Goal: Transaction & Acquisition: Purchase product/service

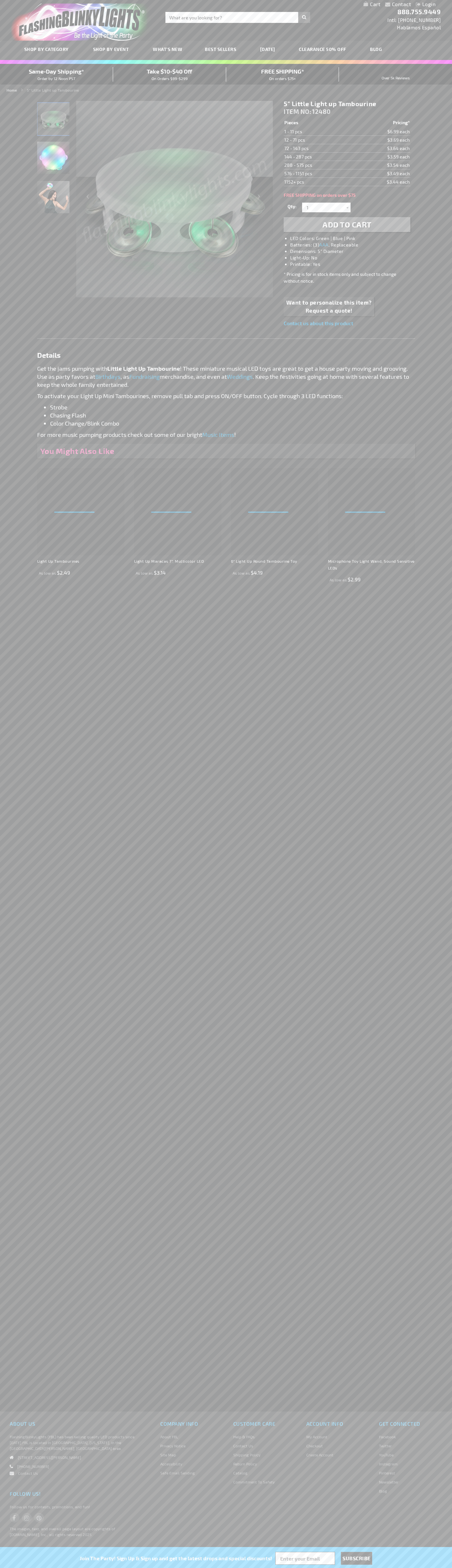
click at [353, 239] on li "LED Colors: Green | Blue | Pink" at bounding box center [353, 238] width 126 height 7
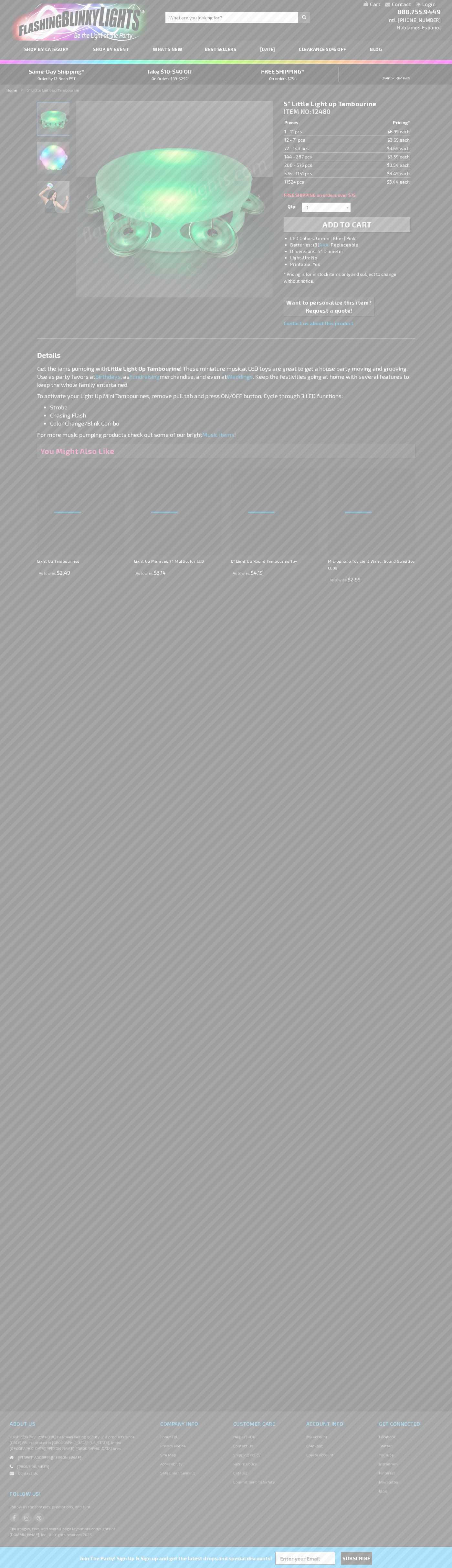
click at [347, 225] on span "Add to Cart" at bounding box center [347, 224] width 49 height 9
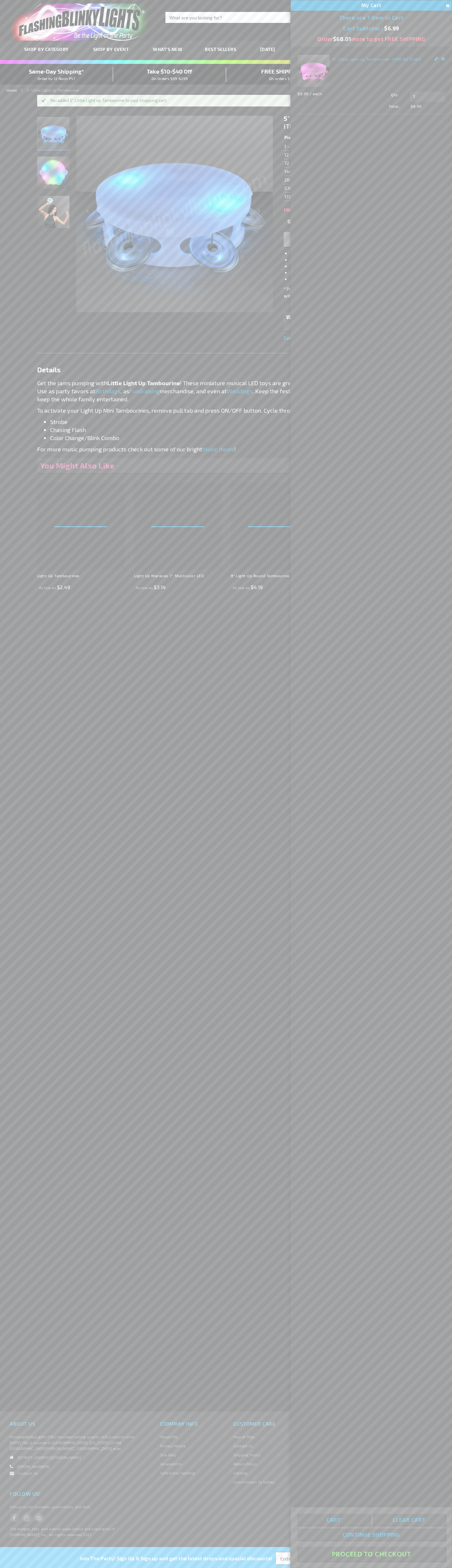
click at [371, 1554] on button "Proceed To Checkout" at bounding box center [371, 1554] width 148 height 15
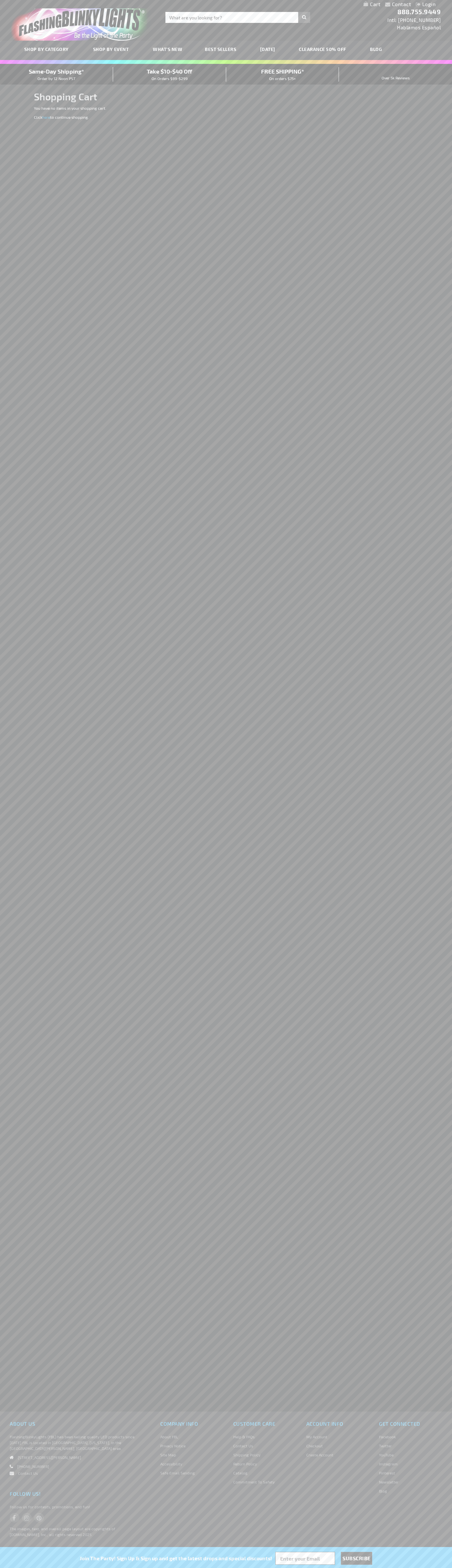
click at [57, 74] on span "Same-Day Shipping*" at bounding box center [56, 71] width 55 height 7
click at [182, 15] on input "Search" at bounding box center [237, 18] width 144 height 11
click at [451, 899] on div "Contact Compare Products Login Skip to Content My Cart My Cart Close You have n…" at bounding box center [226, 784] width 452 height 1568
click at [442, 1567] on html "The store will not work correctly when cookies are disabled. Contact Compare Pr…" at bounding box center [226, 784] width 452 height 1568
click at [14, 687] on div "Contact Compare Products Login Skip to Content My Cart My Cart Close You have n…" at bounding box center [226, 784] width 452 height 1568
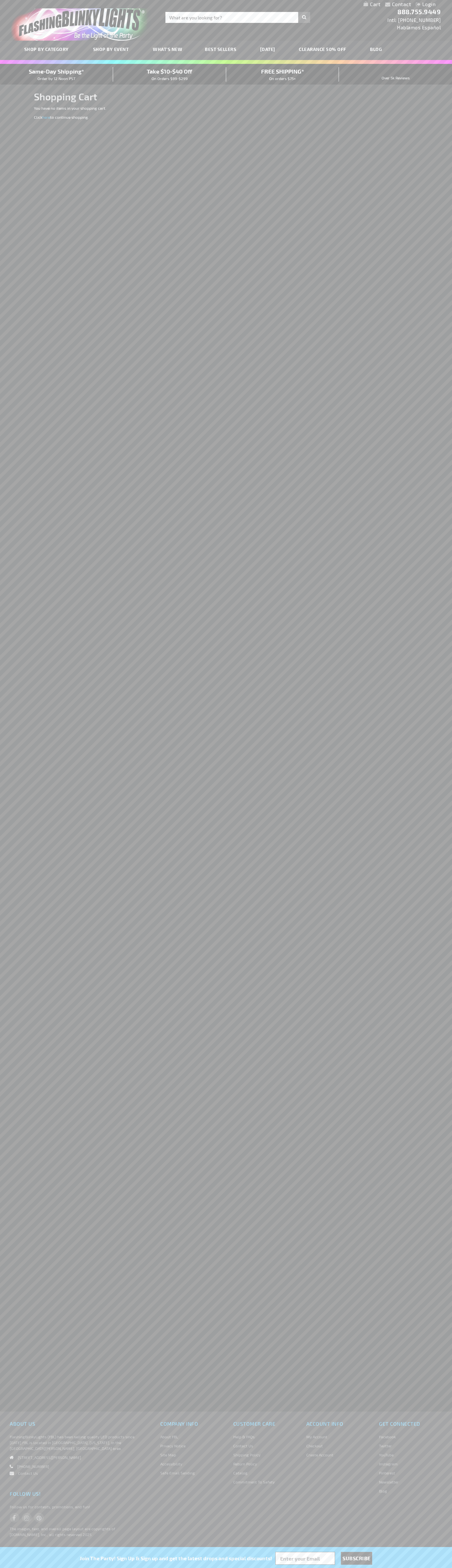
click at [57, 74] on span "Same-Day Shipping*" at bounding box center [56, 71] width 55 height 7
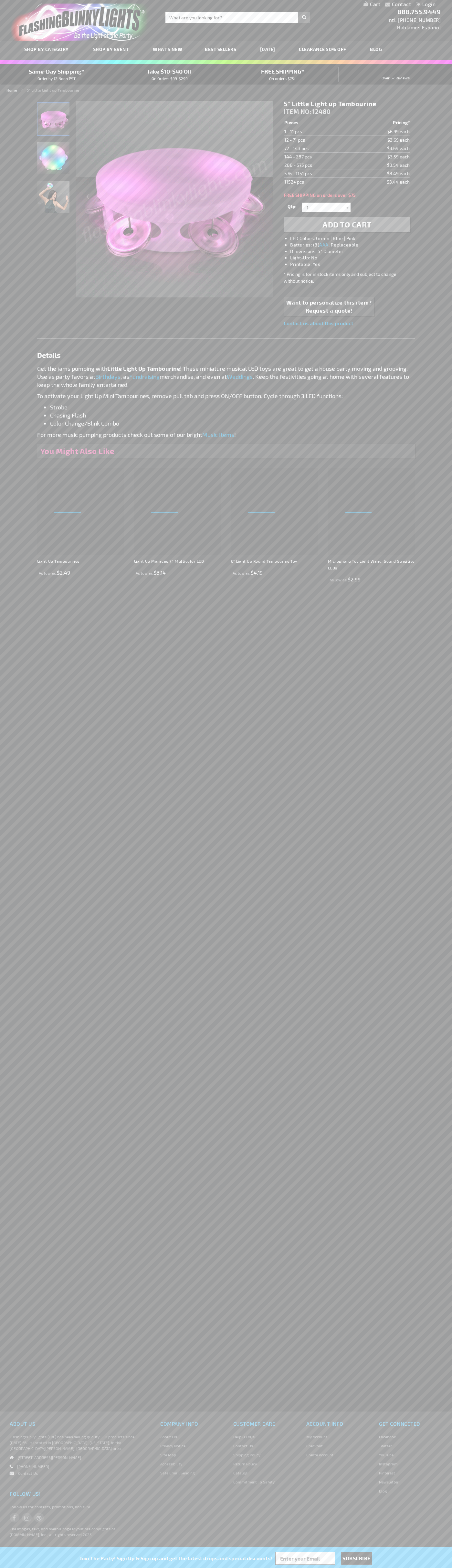
click at [353, 239] on li "LED Colors: Green | Blue | Pink" at bounding box center [353, 238] width 126 height 7
click at [54, 161] on img "Light Up Mini Tambourine LED Toy" at bounding box center [53, 158] width 32 height 32
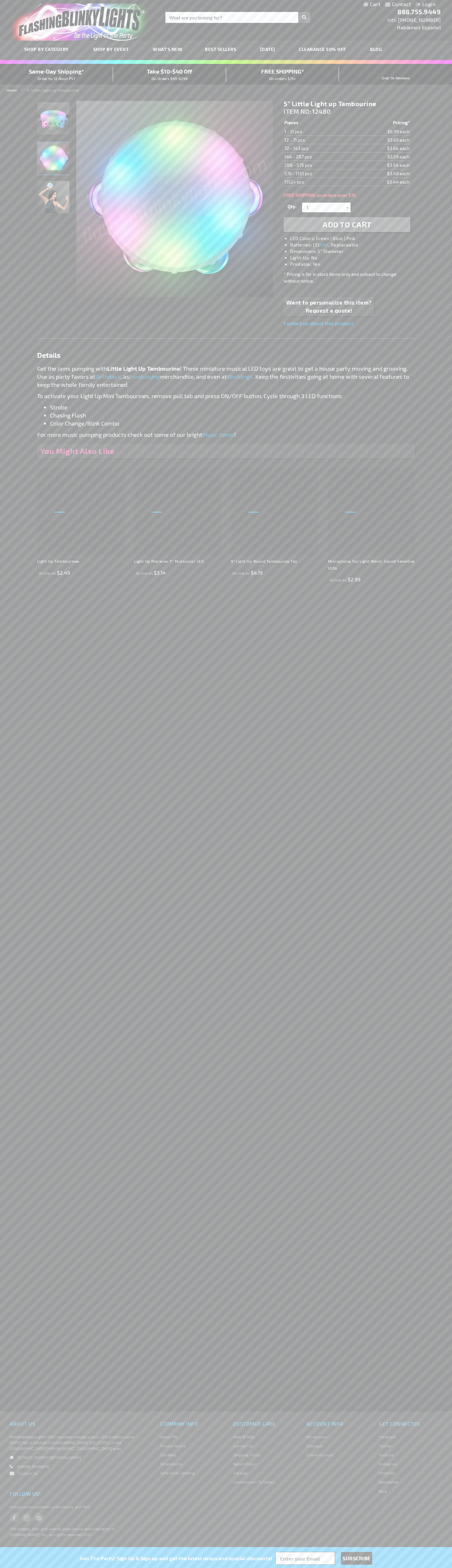
click at [347, 104] on h1 "5" Little Light up Tambourine" at bounding box center [346, 103] width 126 height 8
click at [318, 131] on td "1 - 11 pcs" at bounding box center [317, 131] width 69 height 9
click at [318, 140] on td "12 - 71 pcs" at bounding box center [317, 140] width 69 height 9
click at [318, 149] on td "72 - 143 pcs" at bounding box center [317, 149] width 69 height 9
click at [318, 157] on td "144 - 287 pcs" at bounding box center [317, 157] width 69 height 9
